Goal: Information Seeking & Learning: Check status

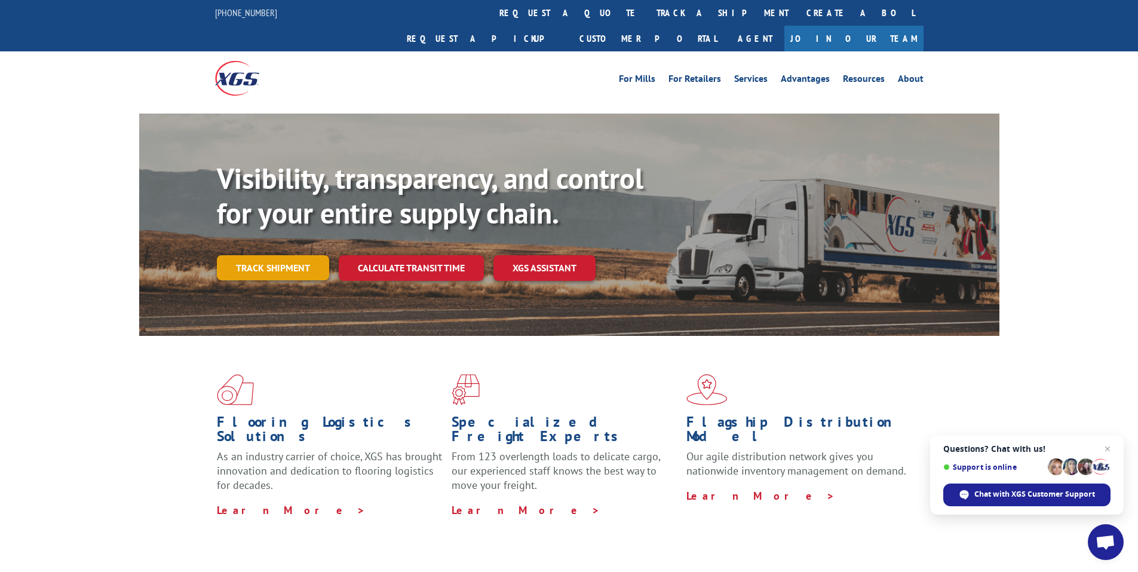
click at [265, 255] on link "Track shipment" at bounding box center [273, 267] width 112 height 25
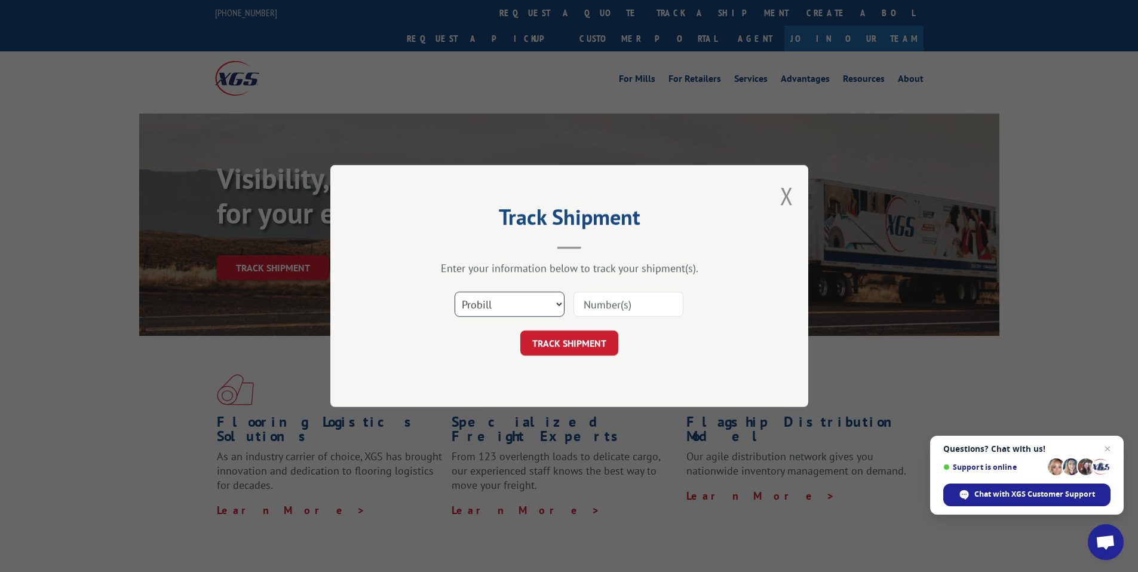
click at [558, 304] on select "Select category... Probill BOL PO" at bounding box center [510, 304] width 110 height 25
select select "bol"
click at [455, 292] on select "Select category... Probill BOL PO" at bounding box center [510, 304] width 110 height 25
click at [618, 299] on input at bounding box center [629, 304] width 110 height 25
type input "017802"
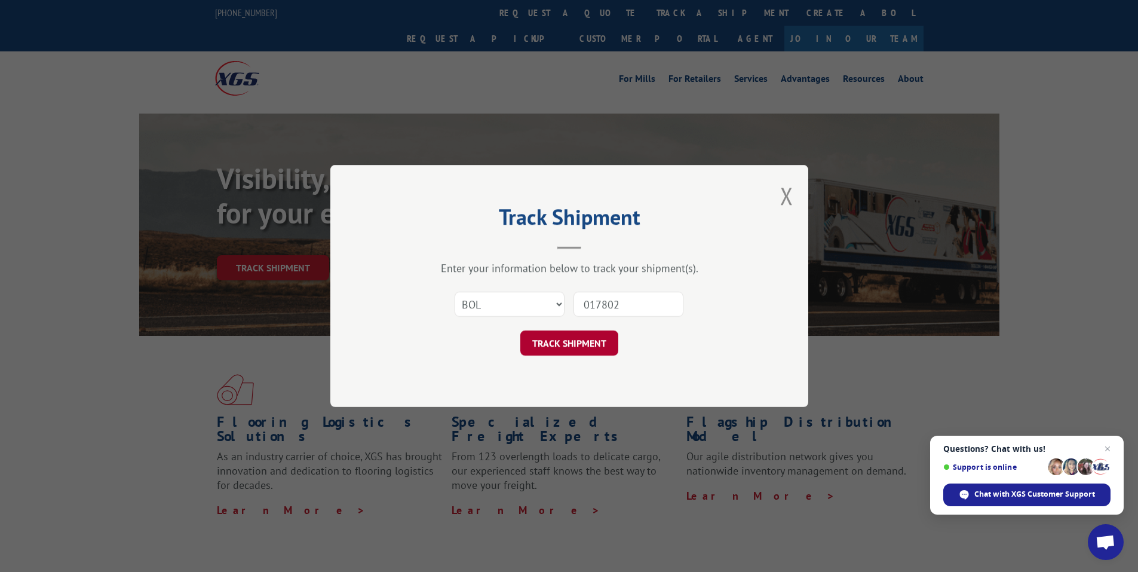
click at [563, 349] on button "TRACK SHIPMENT" at bounding box center [569, 342] width 98 height 25
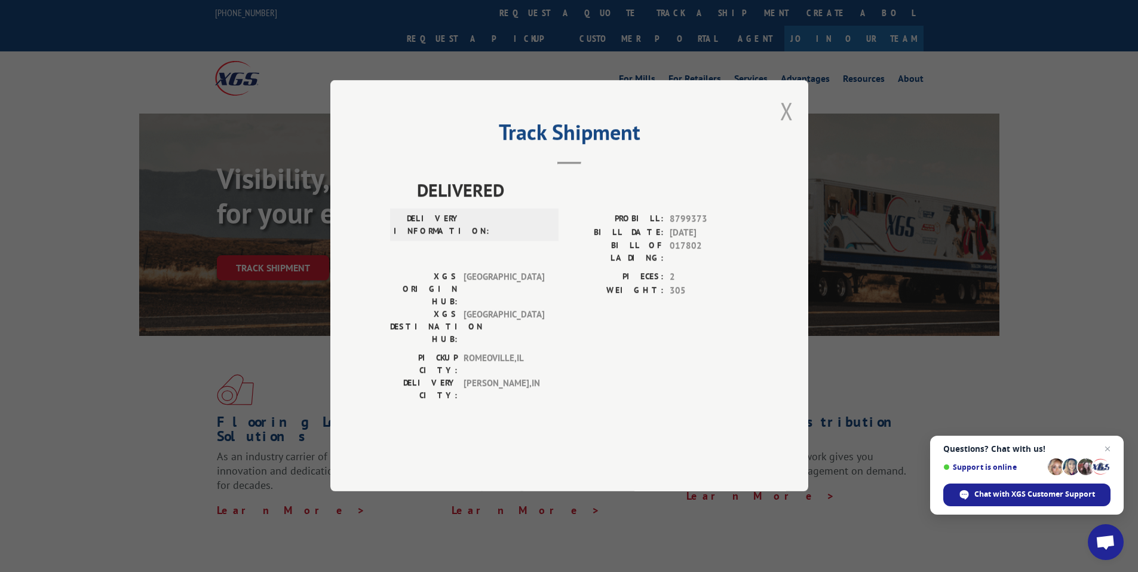
click at [785, 127] on button "Close modal" at bounding box center [786, 111] width 13 height 32
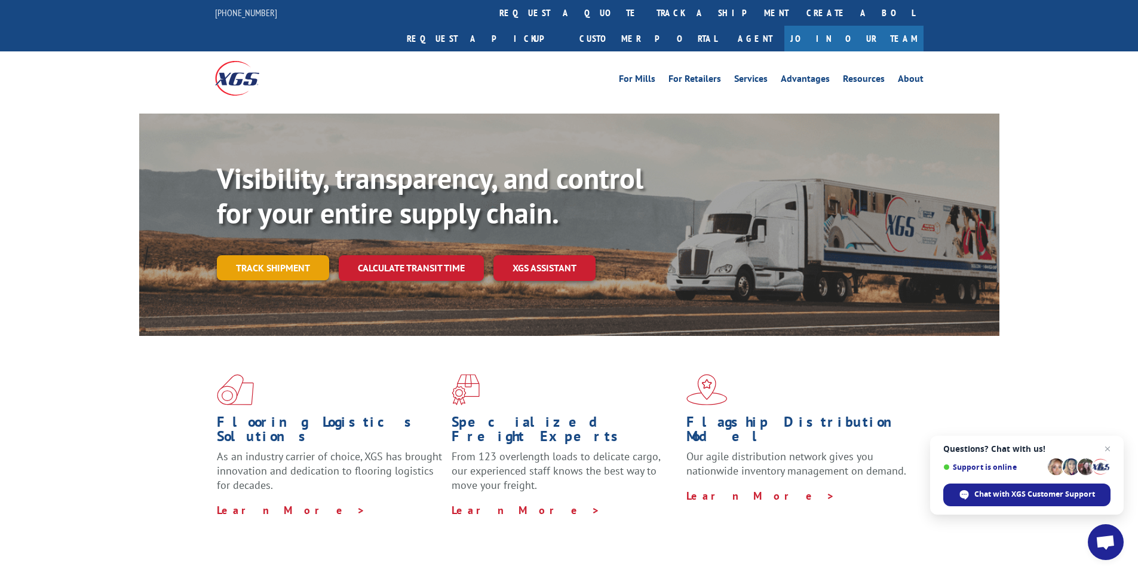
click at [265, 255] on link "Track shipment" at bounding box center [273, 267] width 112 height 25
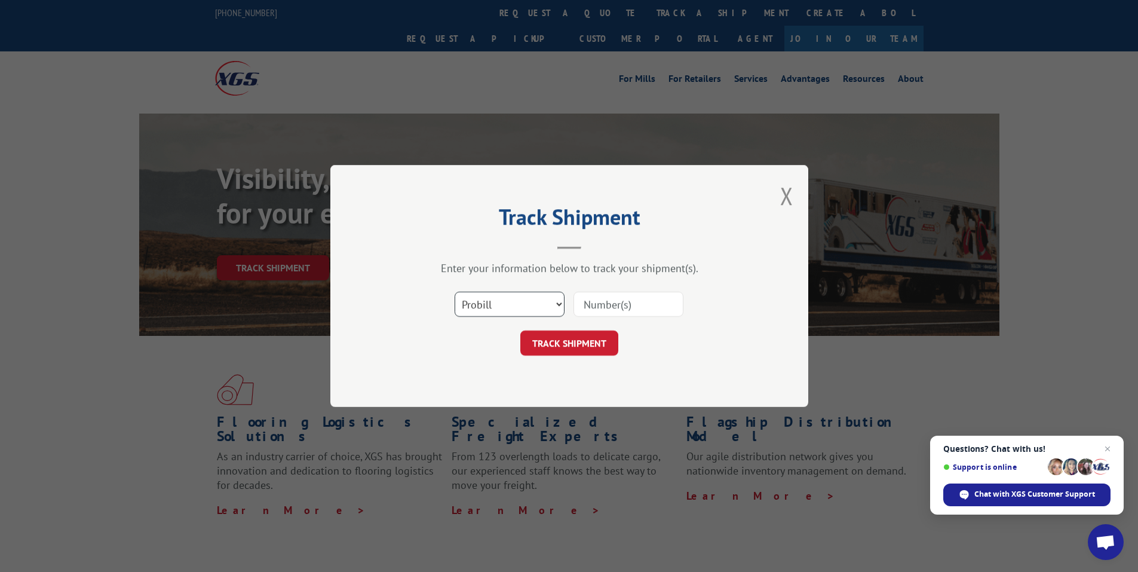
click at [517, 299] on select "Select category... Probill BOL PO" at bounding box center [510, 304] width 110 height 25
select select "bol"
click at [455, 292] on select "Select category... Probill BOL PO" at bounding box center [510, 304] width 110 height 25
click at [629, 306] on input at bounding box center [629, 304] width 110 height 25
type input "444238"
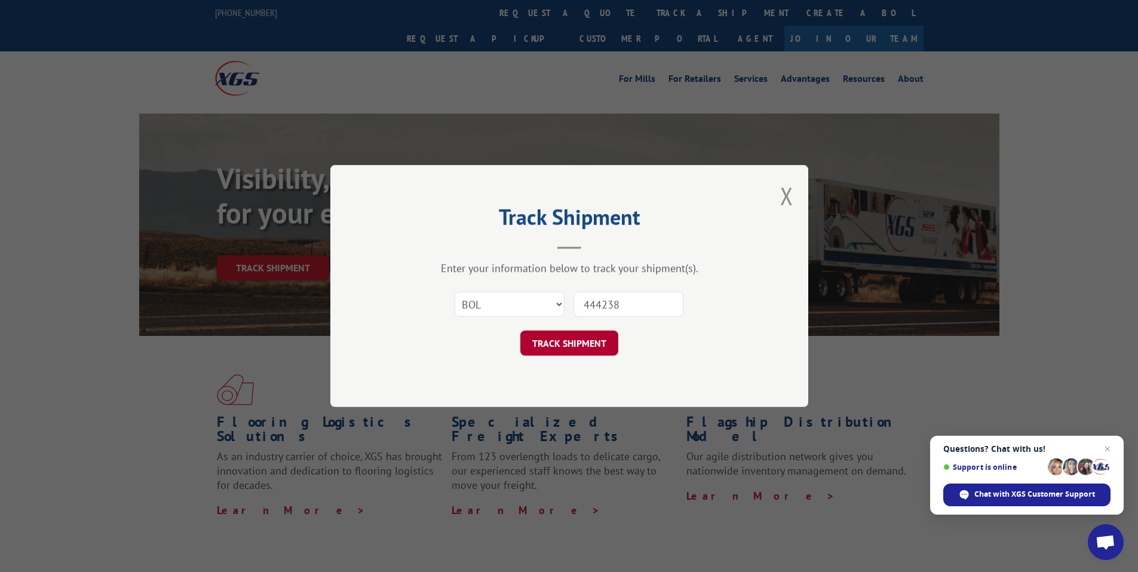
click at [607, 342] on button "TRACK SHIPMENT" at bounding box center [569, 342] width 98 height 25
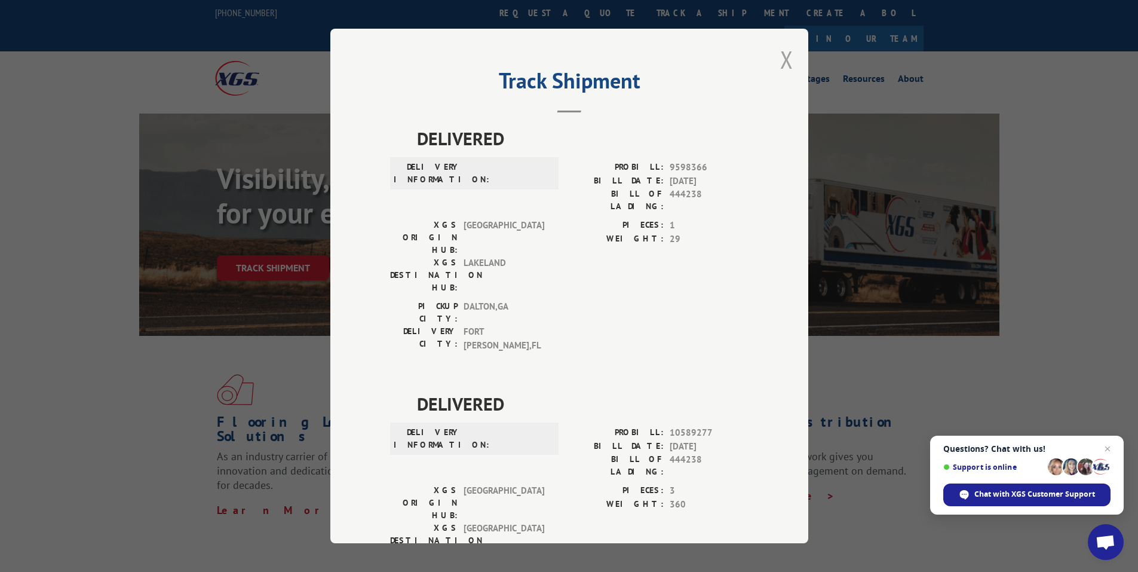
click at [781, 62] on button "Close modal" at bounding box center [786, 60] width 13 height 32
